Goal: Information Seeking & Learning: Learn about a topic

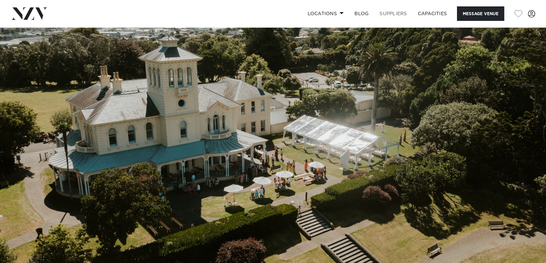
click at [393, 13] on link "SUPPLIERS" at bounding box center [393, 13] width 38 height 15
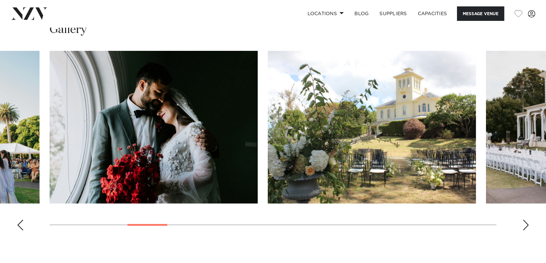
scroll to position [641, 0]
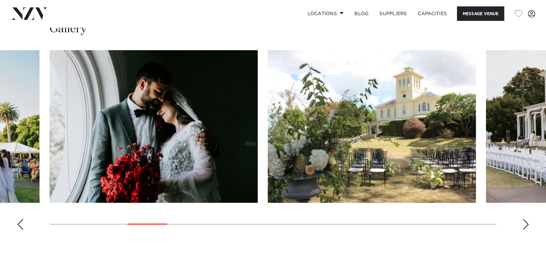
click at [355, 150] on img "6 / 23" at bounding box center [372, 126] width 208 height 153
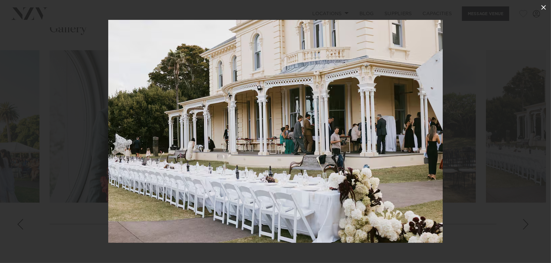
click at [544, 7] on icon at bounding box center [543, 7] width 5 height 5
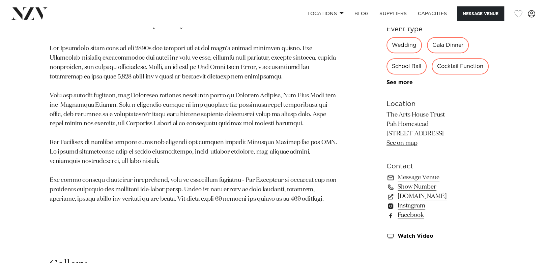
scroll to position [371, 0]
